Goal: Task Accomplishment & Management: Use online tool/utility

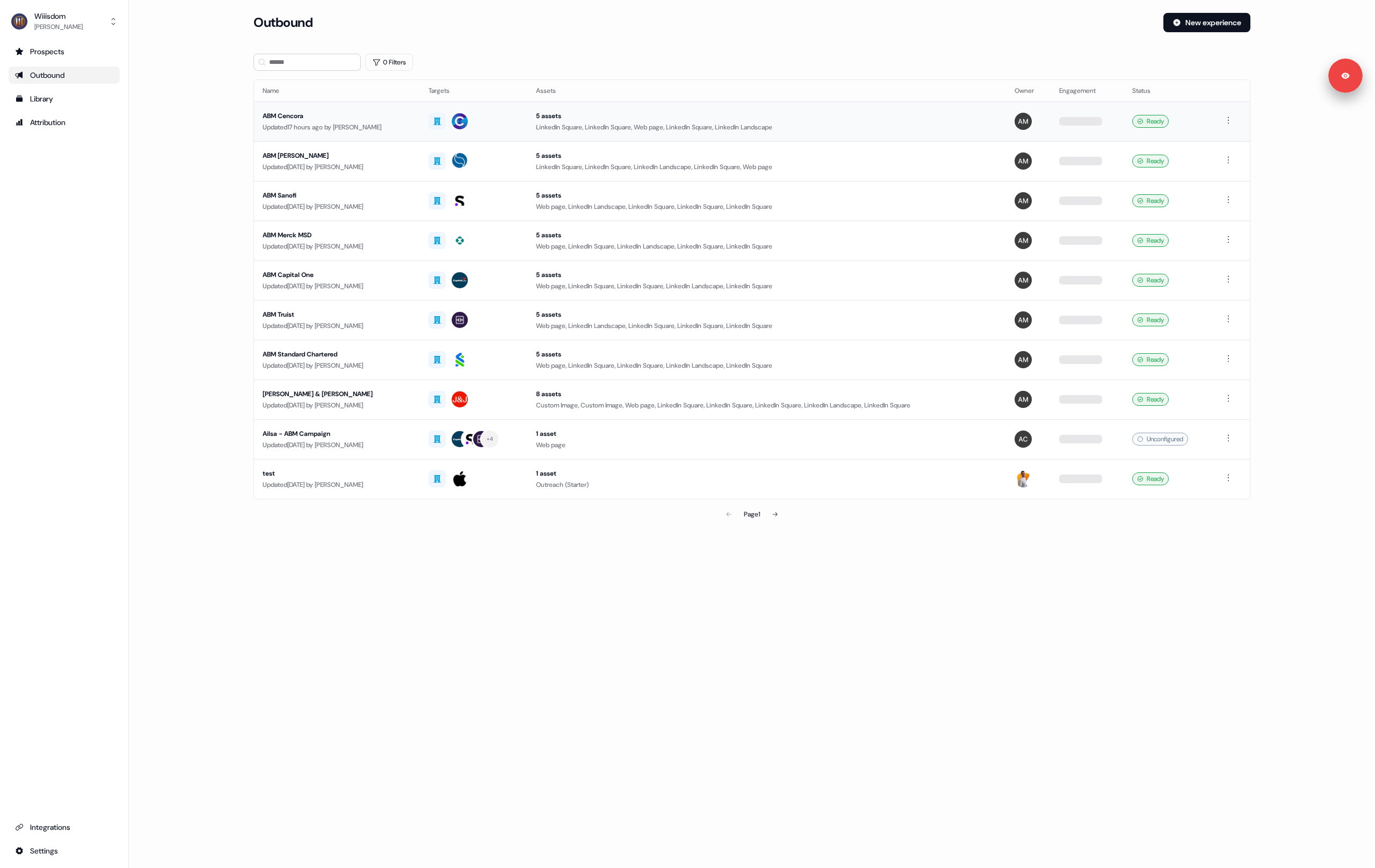
click at [548, 131] on div "LinkedIn Square, LinkedIn Square, Web page, LinkedIn Square, LinkedIn Landscape" at bounding box center [766, 127] width 460 height 11
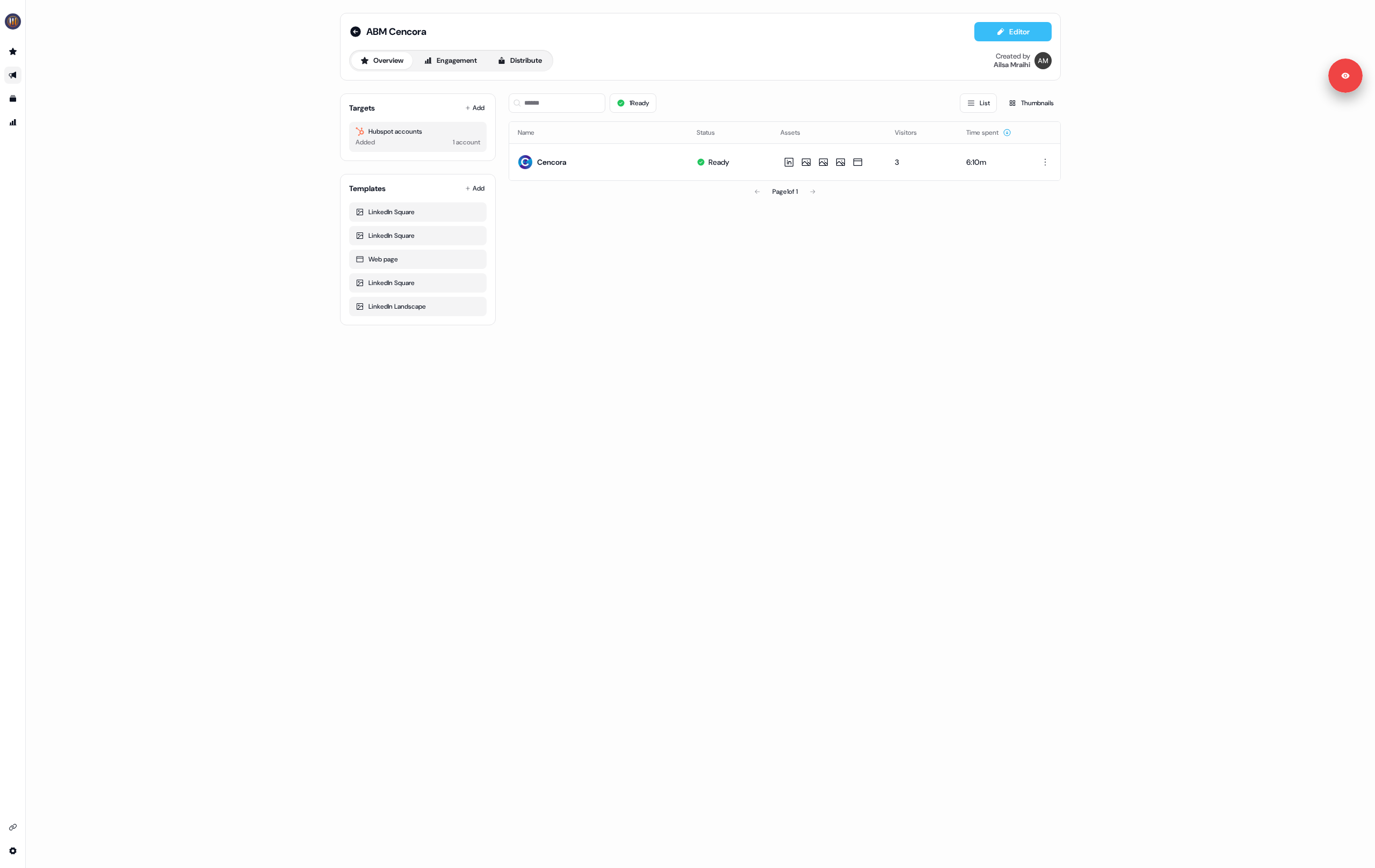
click at [1007, 34] on button "Editor" at bounding box center [1013, 32] width 77 height 19
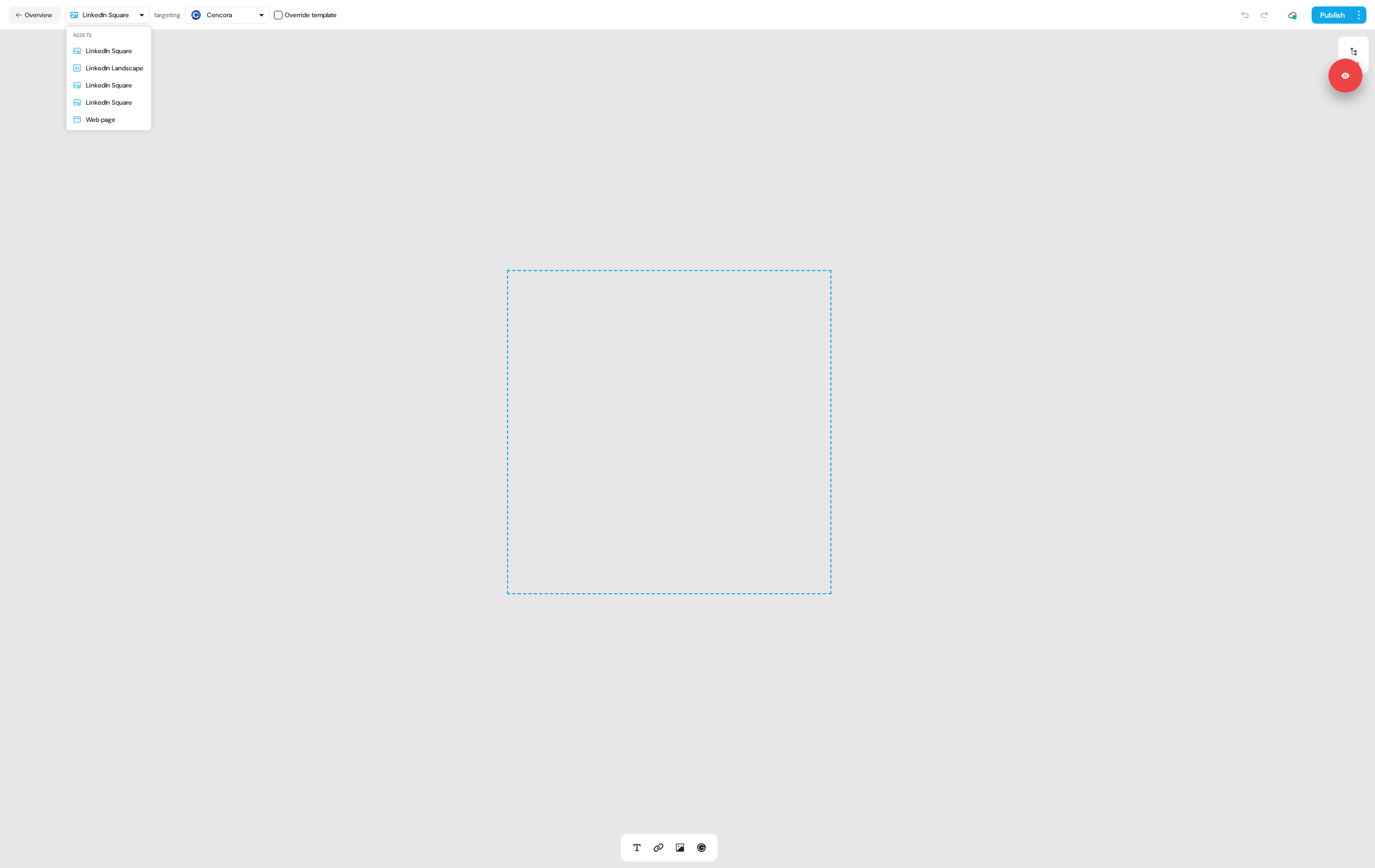
click at [109, 8] on html "For the best experience switch devices to a bigger screen. Go to Userled.io ABM…" at bounding box center [688, 434] width 1375 height 868
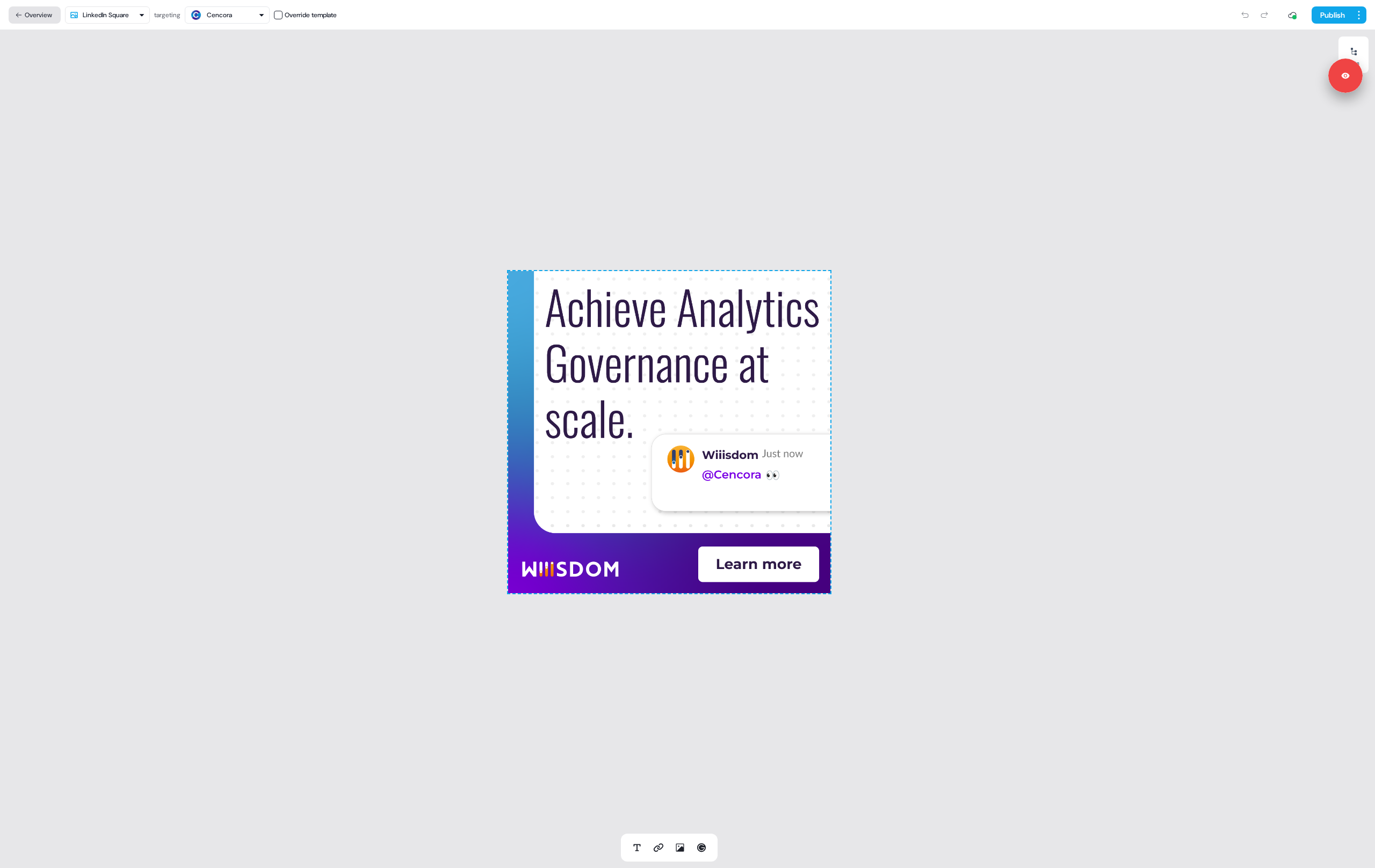
click at [21, 16] on html "For the best experience switch devices to a bigger screen. Go to Userled.io ABM…" at bounding box center [688, 434] width 1375 height 868
click at [37, 16] on button "Overview" at bounding box center [34, 15] width 52 height 18
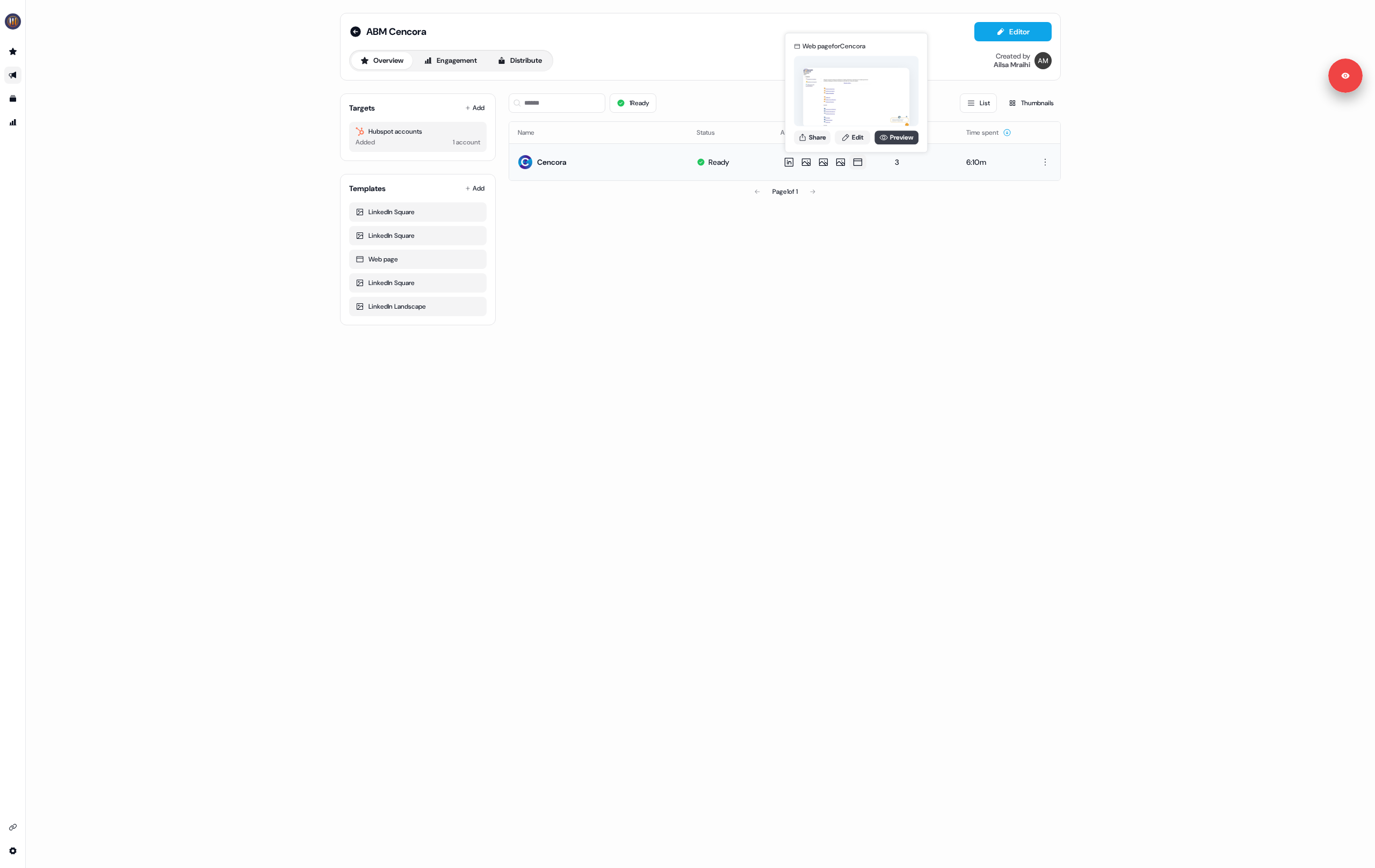
click at [895, 135] on link "Preview" at bounding box center [896, 138] width 44 height 14
click at [855, 132] on link "Edit" at bounding box center [852, 138] width 35 height 14
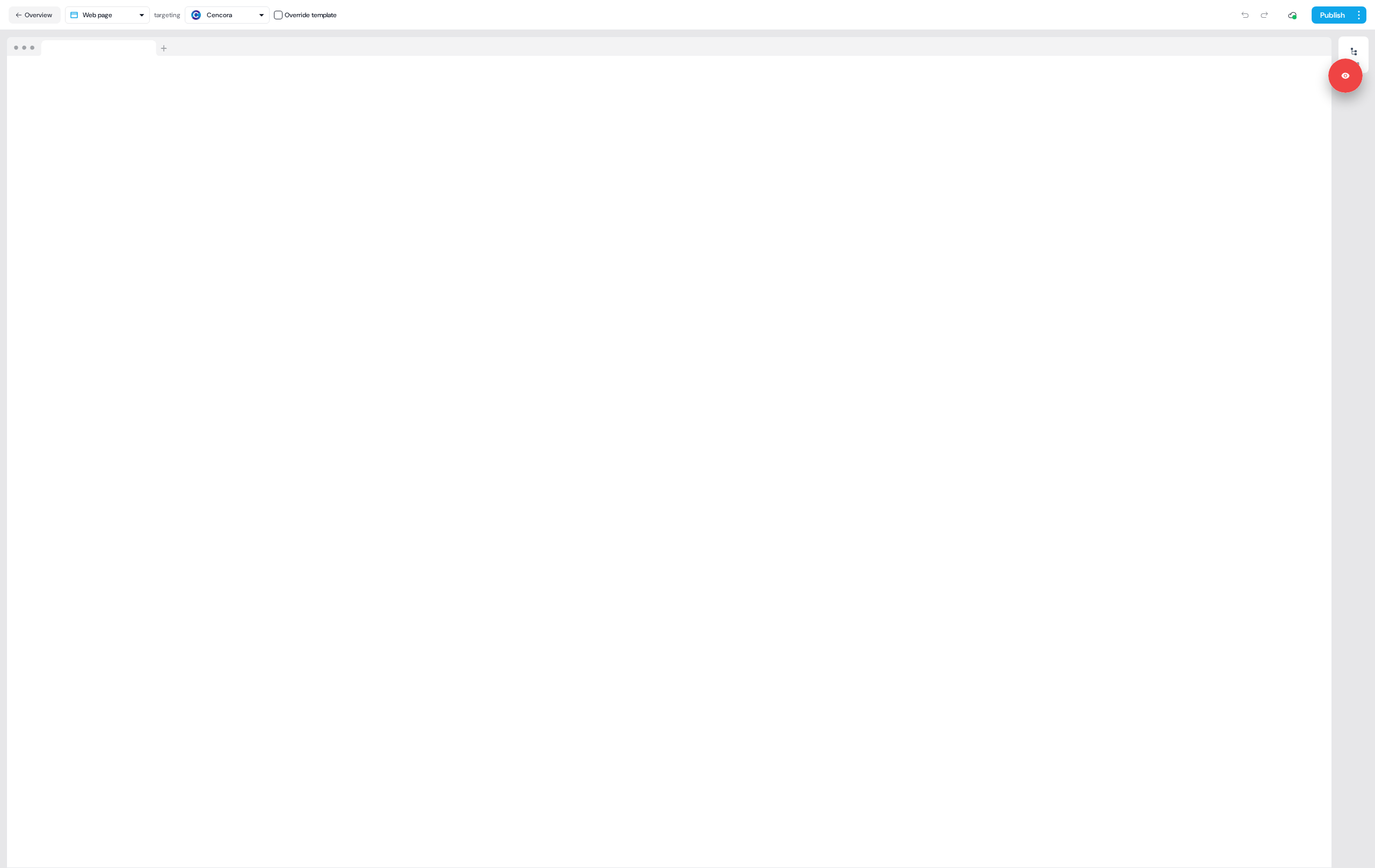
click at [1167, 28] on nav "Overview Web page targeting Cencora Override template Publish" at bounding box center [688, 15] width 1375 height 30
click at [1141, 27] on nav "Overview Web page targeting Cencora Override template Publish" at bounding box center [688, 15] width 1375 height 30
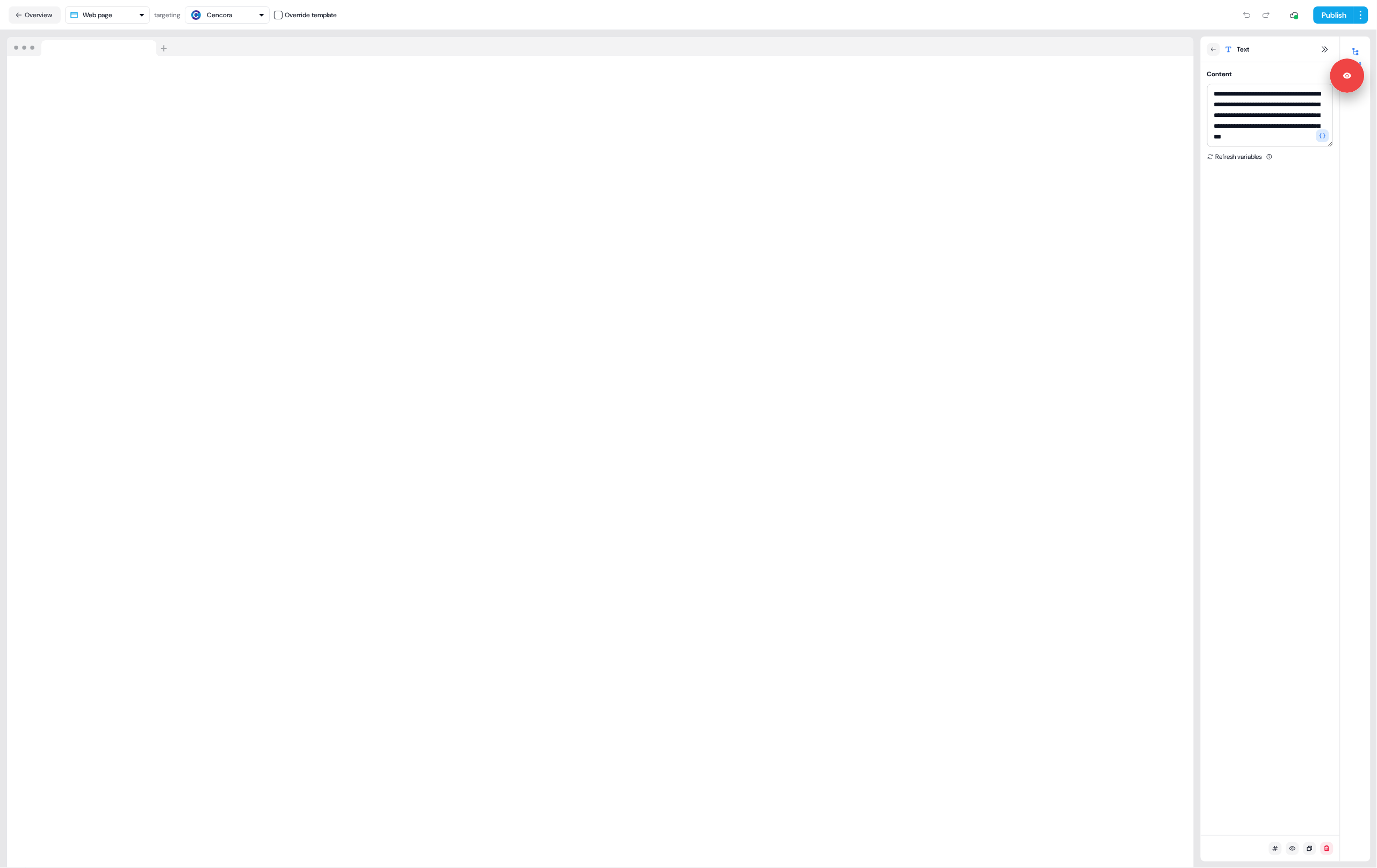
click at [701, 14] on div "Publish" at bounding box center [853, 15] width 1031 height 21
click at [1272, 258] on div "**********" at bounding box center [1270, 449] width 139 height 773
click at [1134, 20] on div "Publish" at bounding box center [853, 15] width 1031 height 21
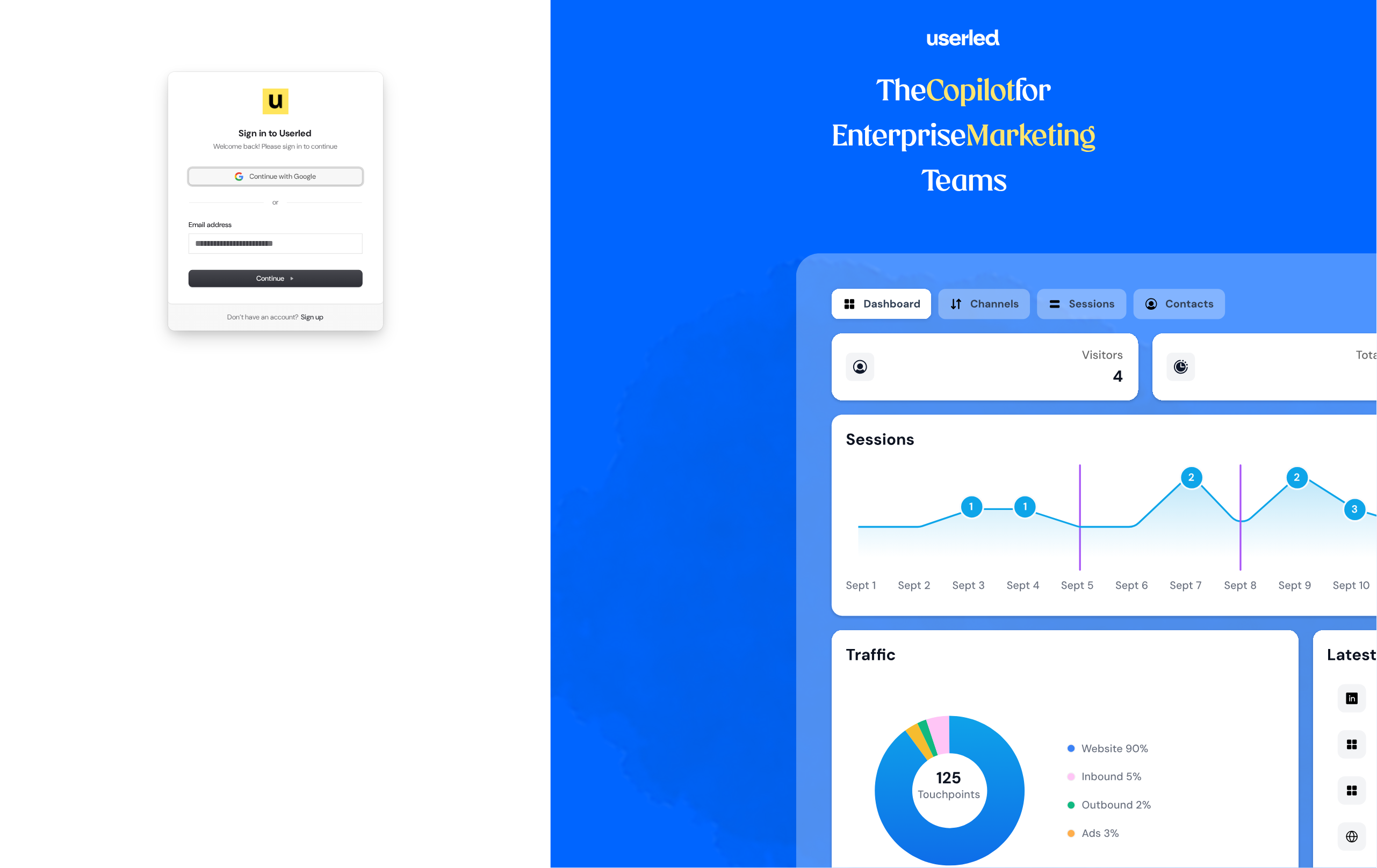
click at [281, 181] on span "Continue with Google" at bounding box center [283, 176] width 67 height 10
